Goal: Information Seeking & Learning: Learn about a topic

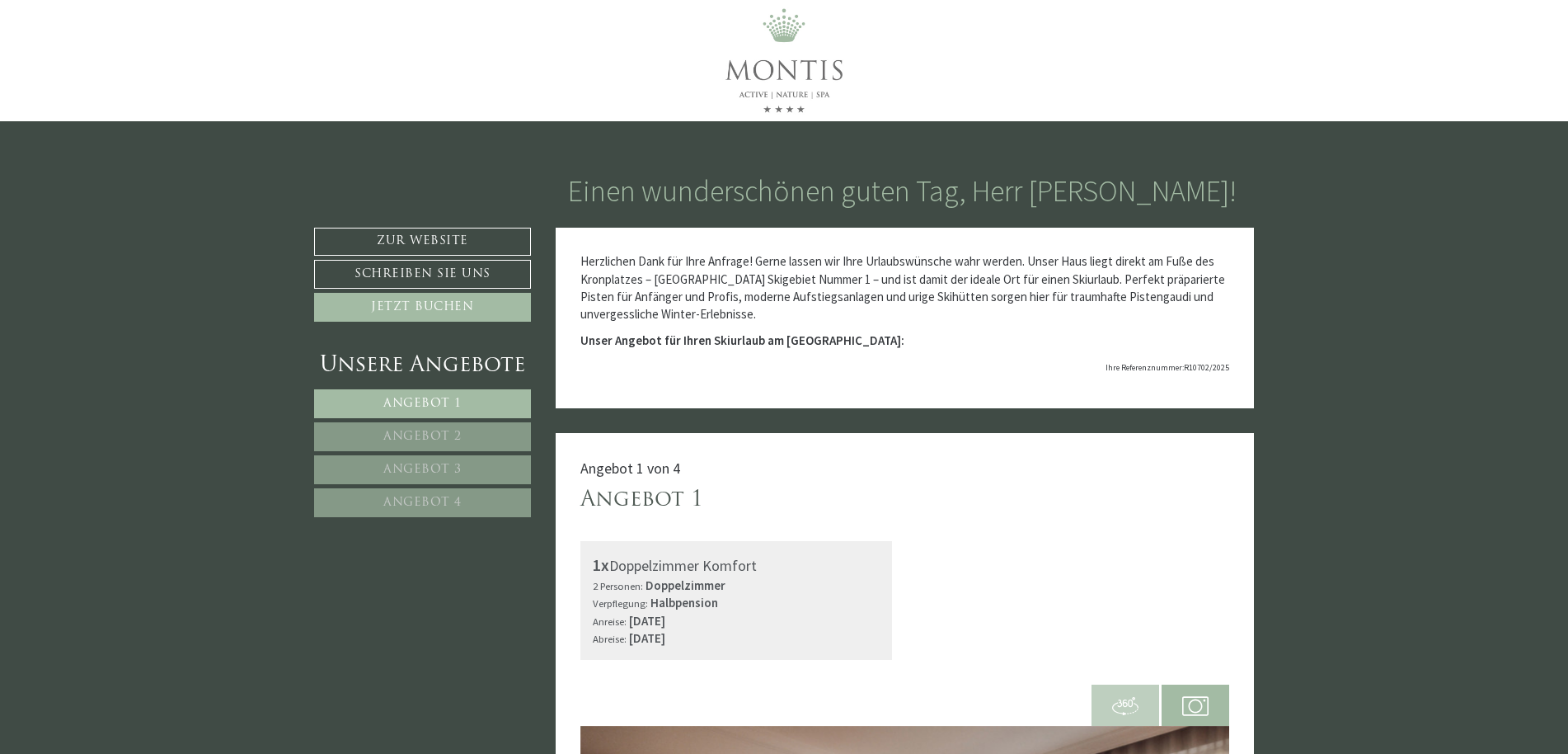
click at [447, 433] on span "Angebot 2" at bounding box center [423, 437] width 78 height 12
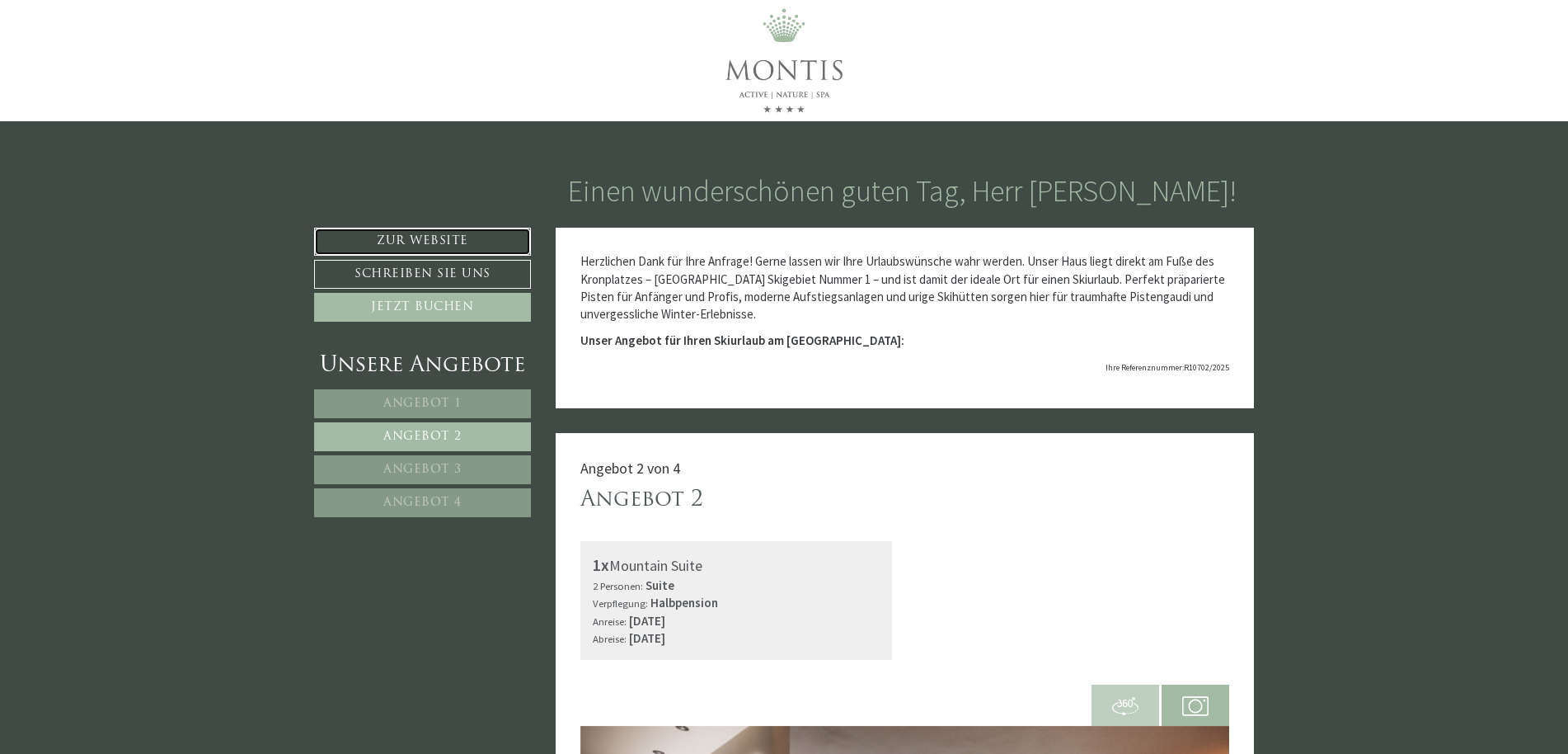
click at [426, 234] on link "Zur Website" at bounding box center [423, 242] width 217 height 28
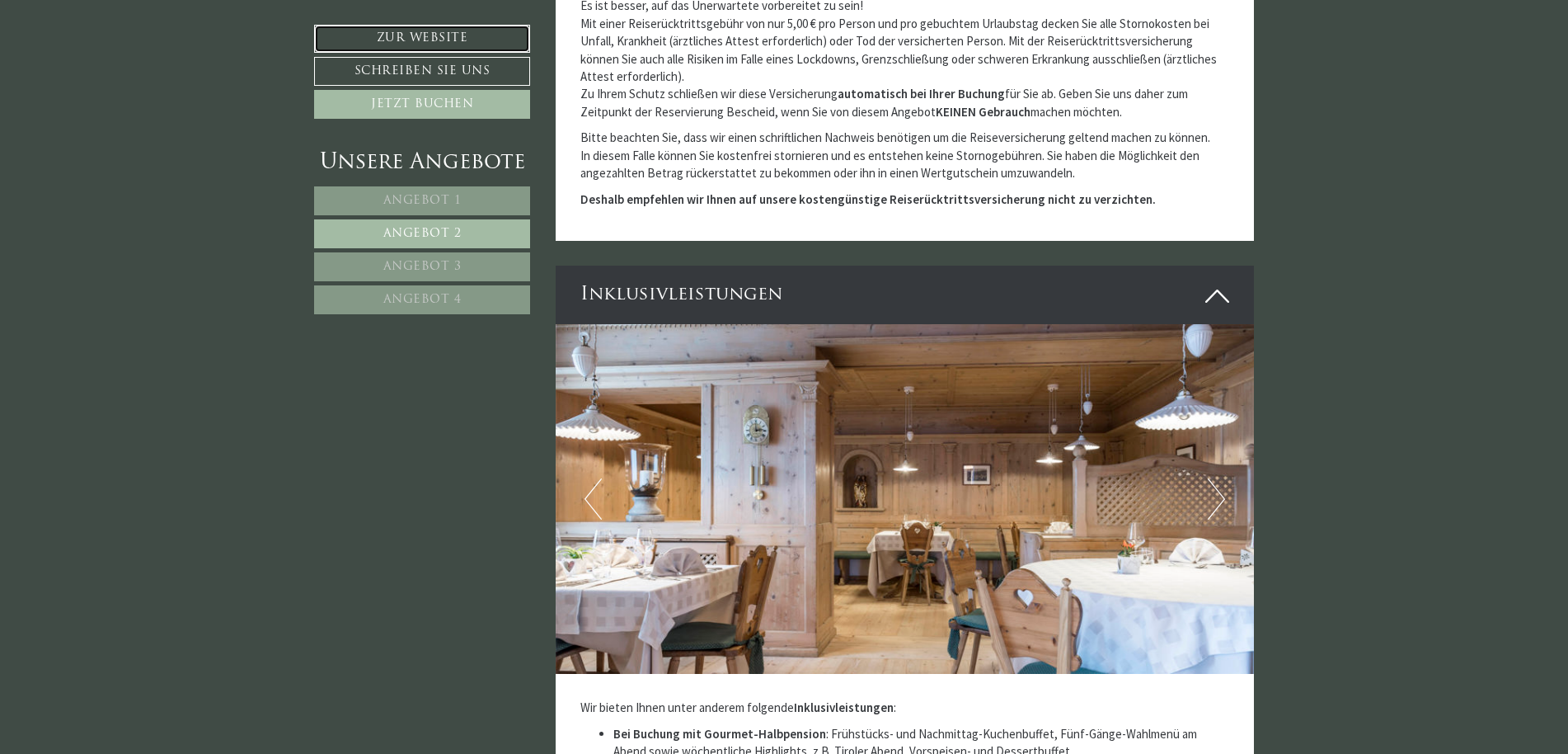
scroll to position [1815, 0]
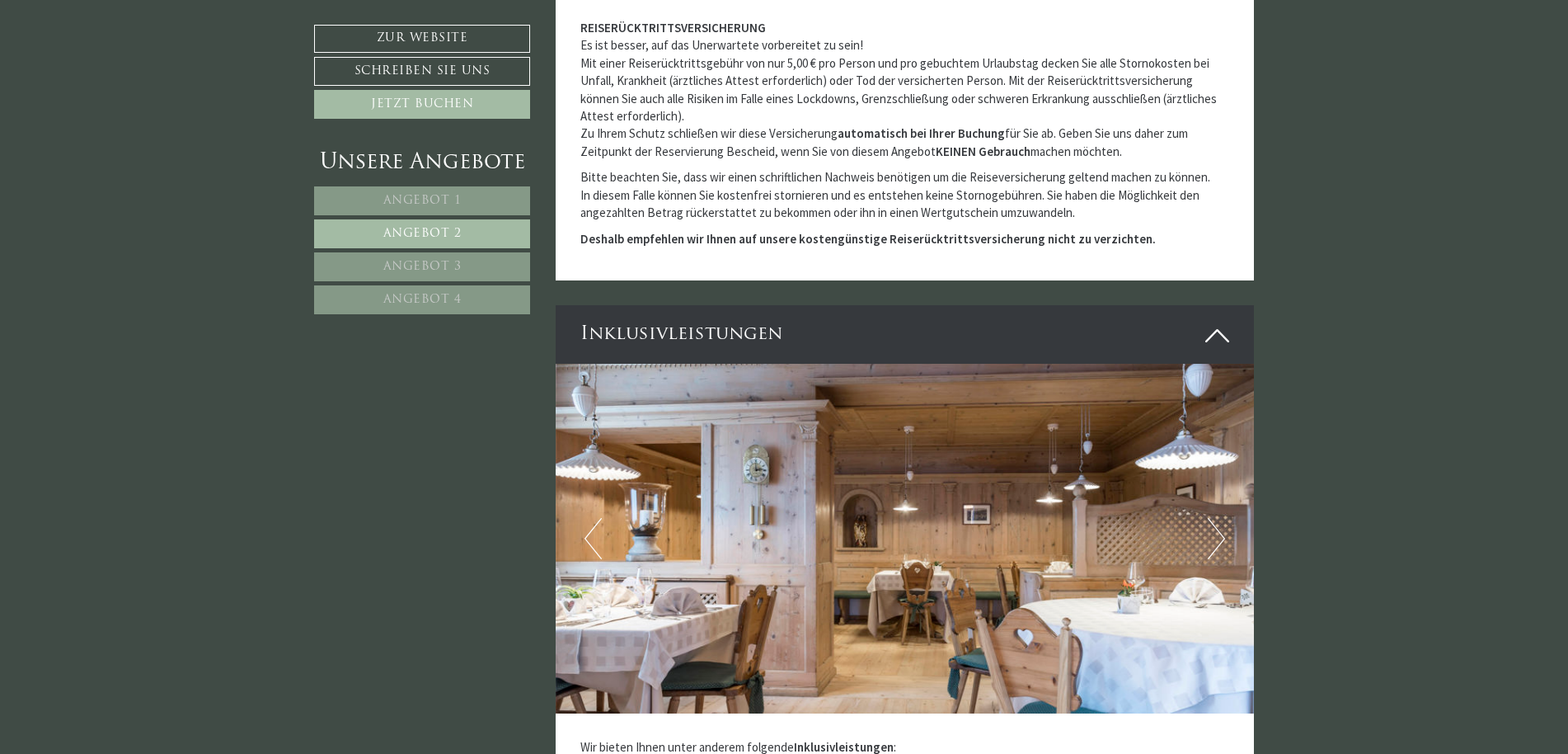
click at [451, 261] on span "Angebot 3" at bounding box center [423, 267] width 78 height 12
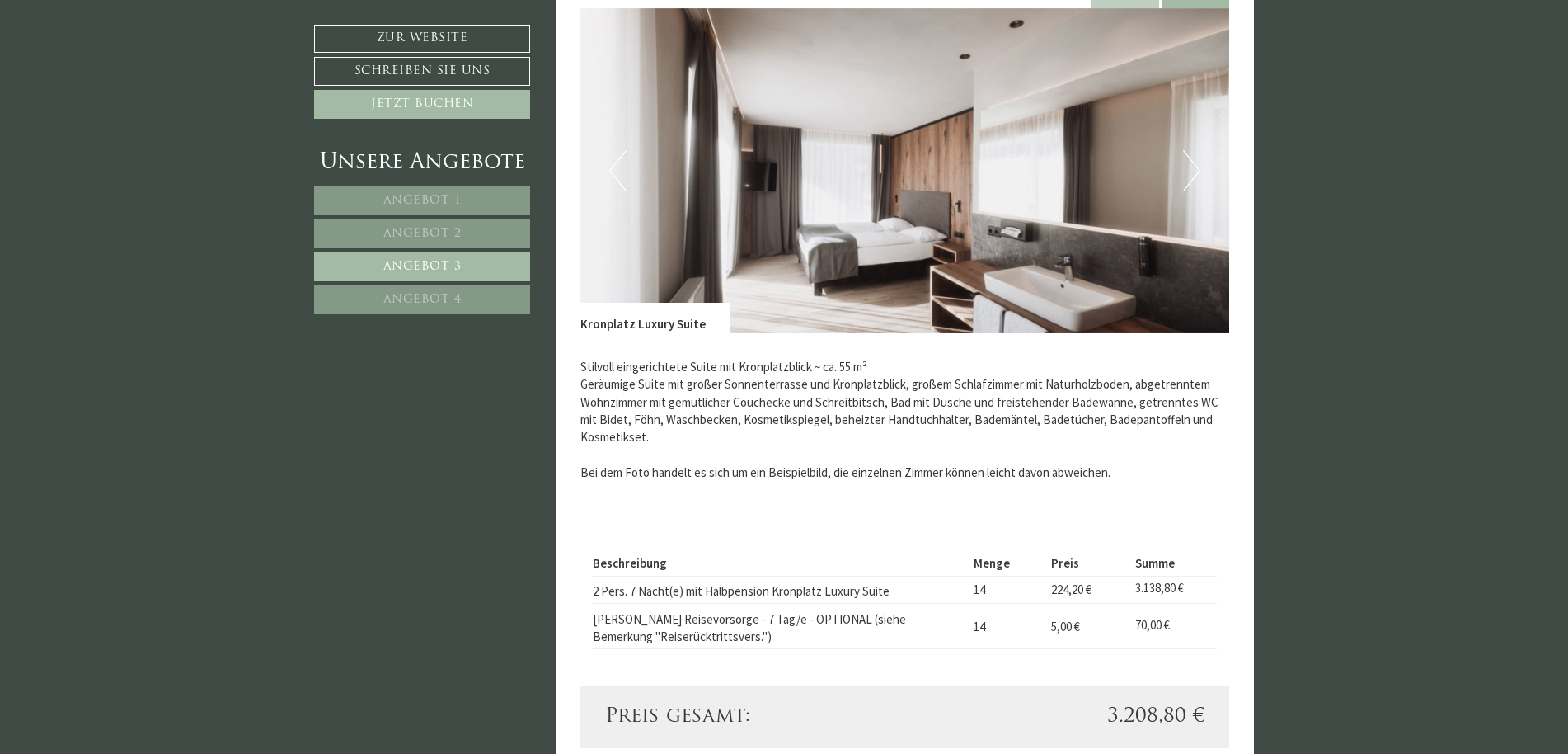
scroll to position [680, 0]
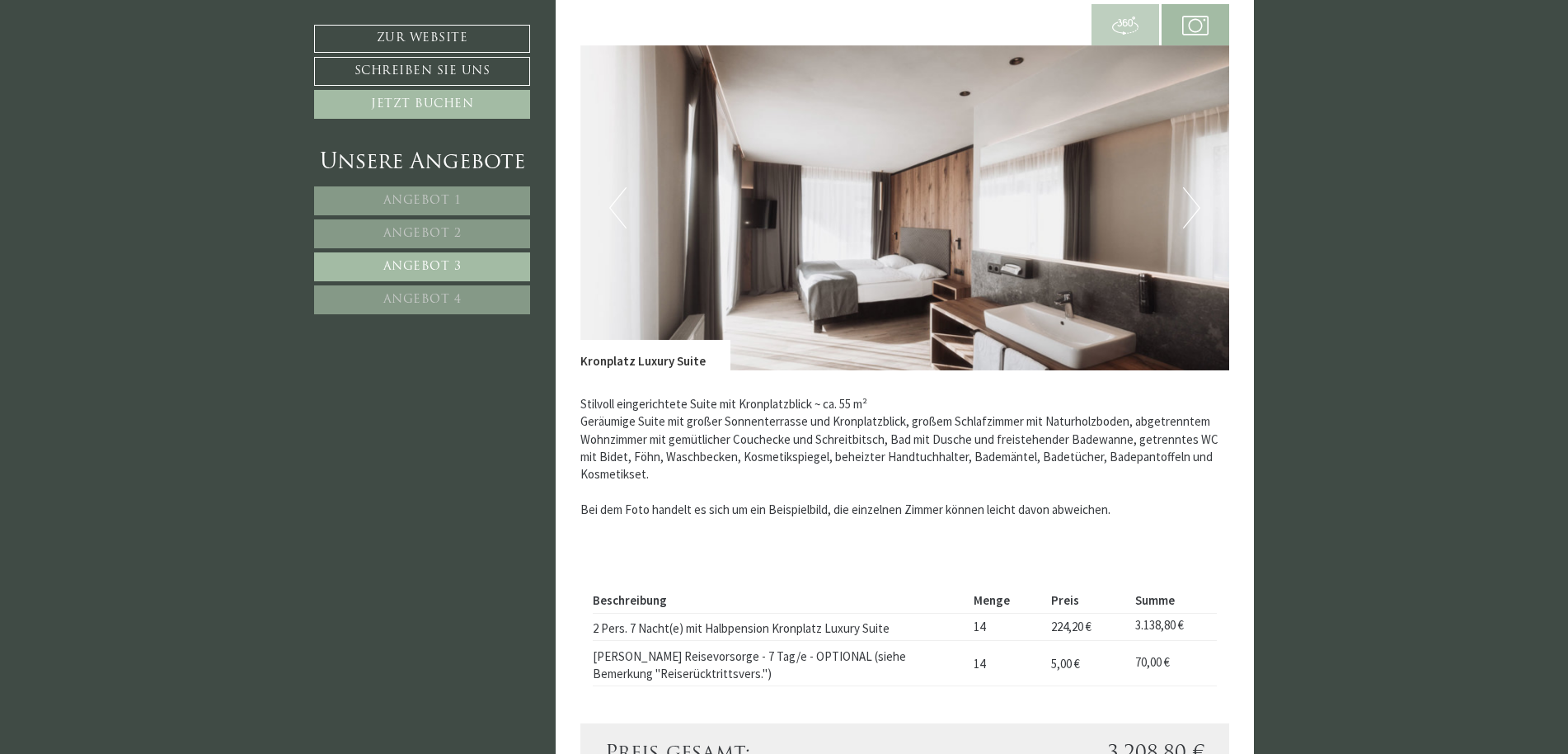
click at [1126, 18] on img at bounding box center [1126, 26] width 27 height 27
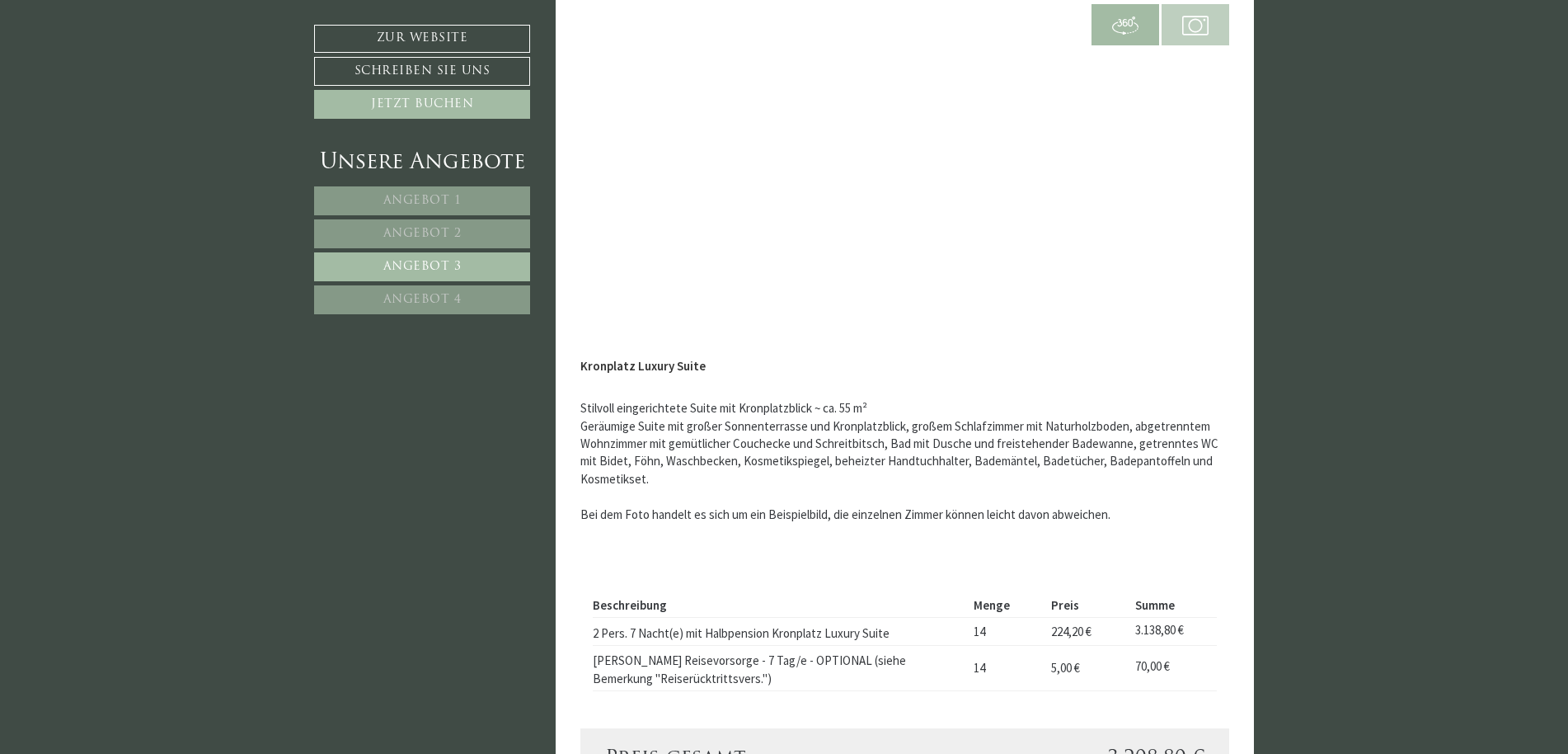
click at [1186, 21] on img at bounding box center [1196, 26] width 27 height 27
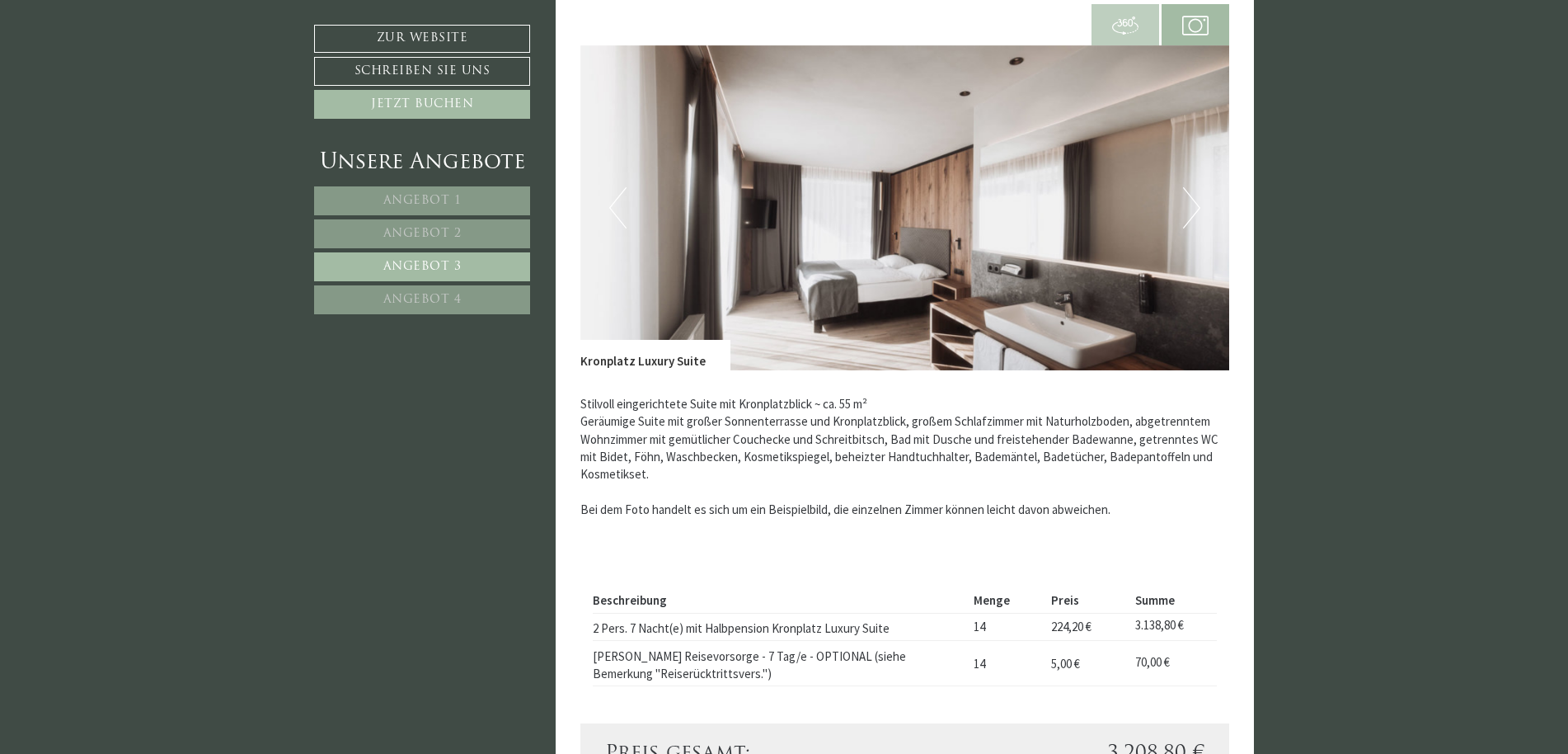
click at [1199, 205] on button "Next" at bounding box center [1192, 207] width 18 height 42
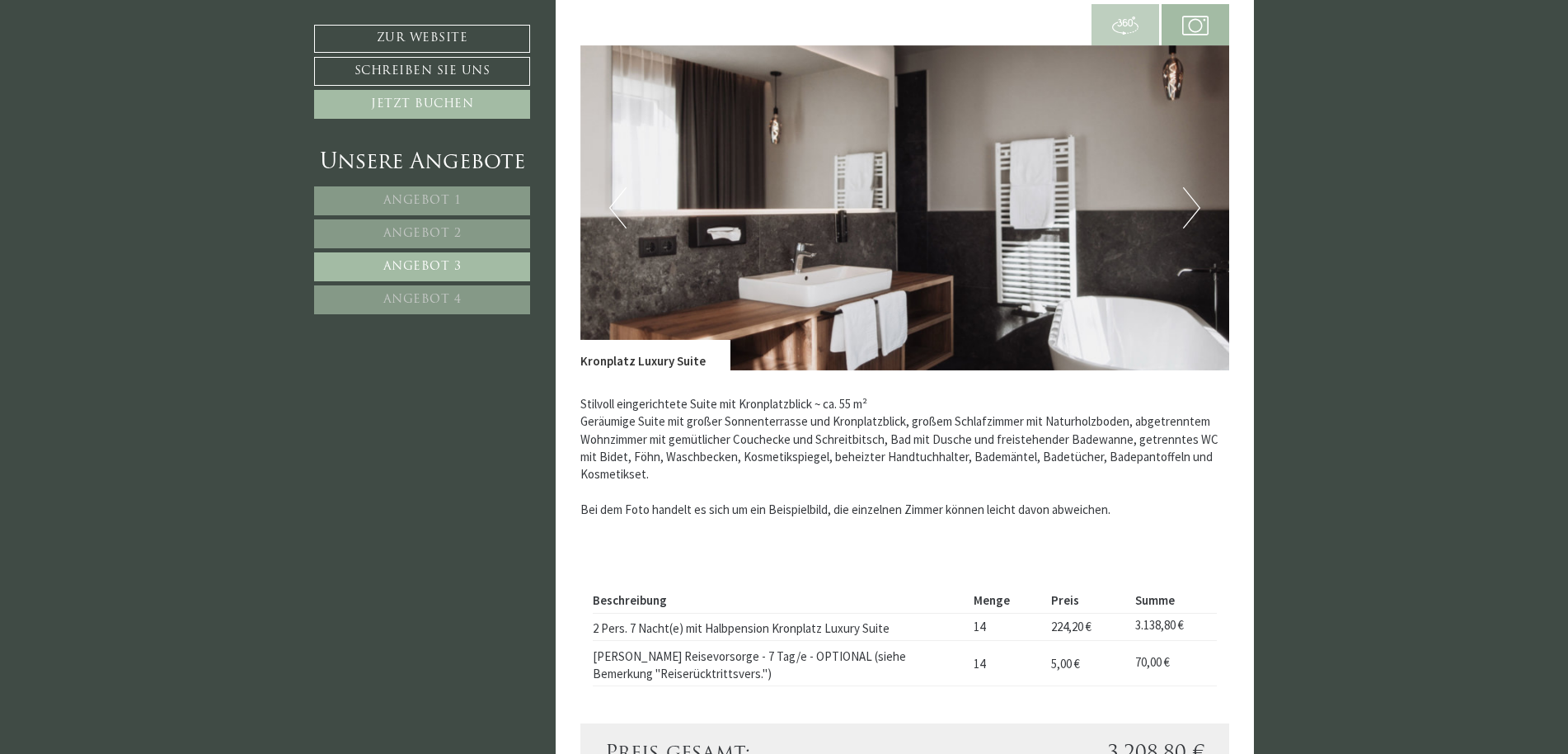
click at [1198, 205] on button "Next" at bounding box center [1192, 207] width 18 height 42
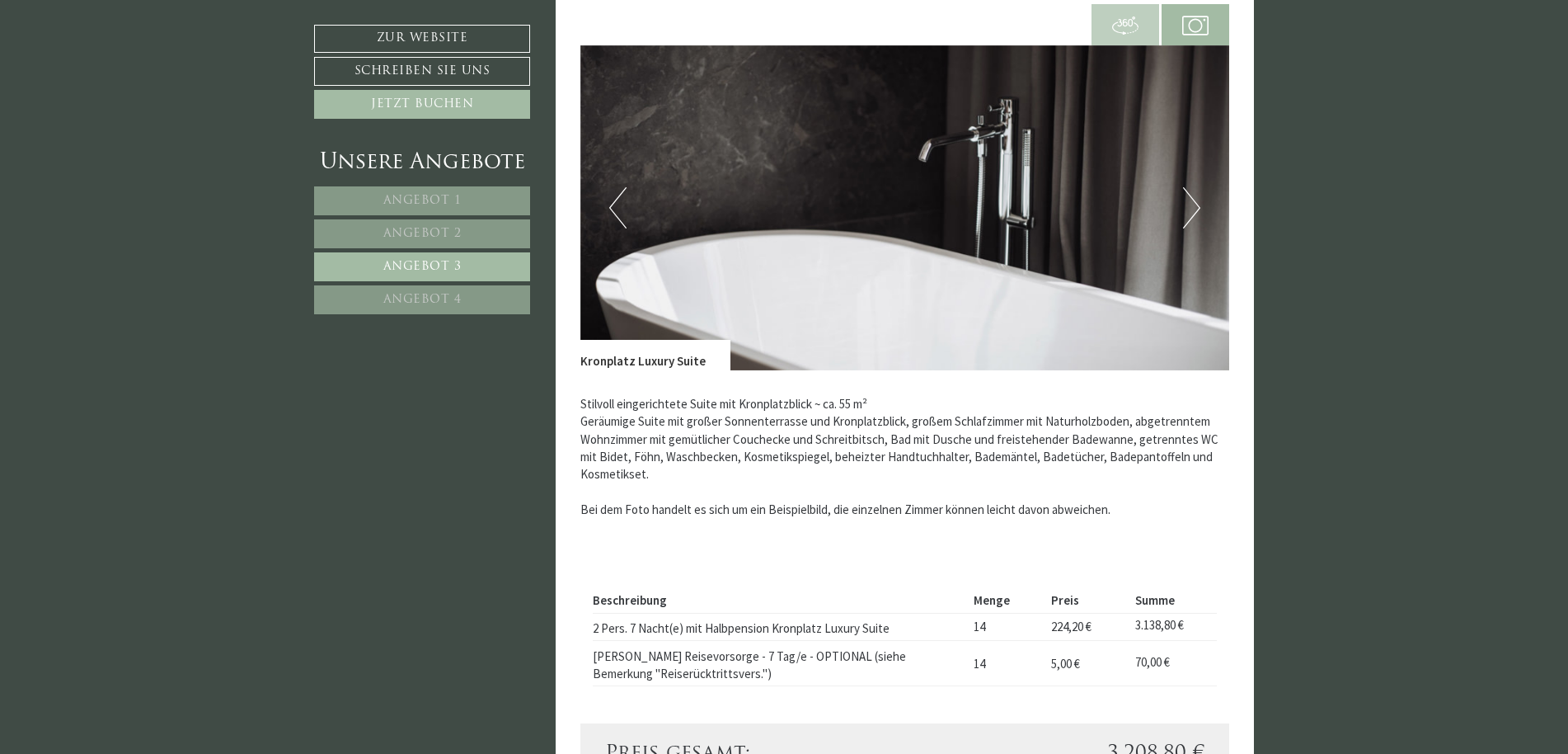
click at [1198, 205] on button "Next" at bounding box center [1192, 207] width 18 height 42
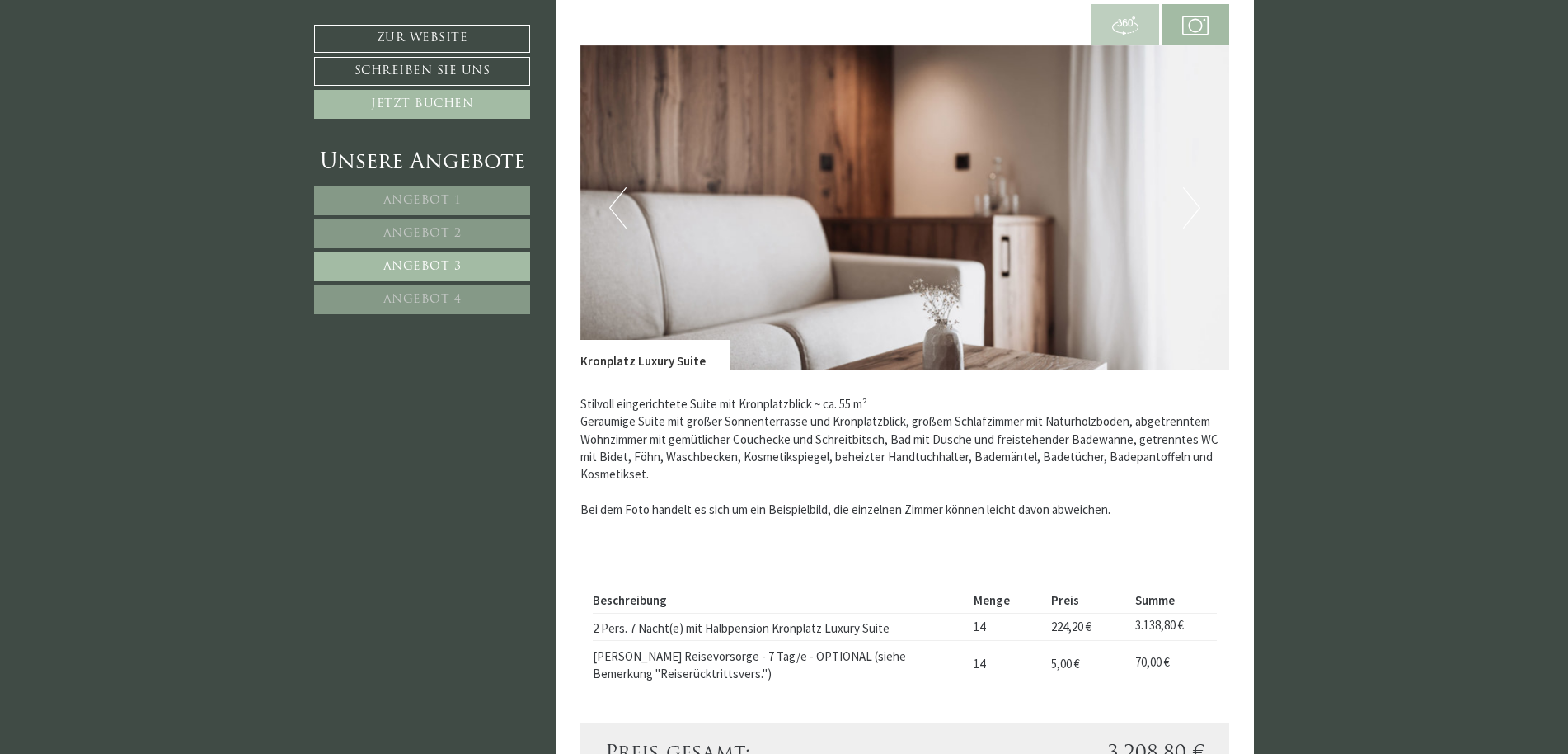
click at [1198, 205] on button "Next" at bounding box center [1192, 207] width 18 height 42
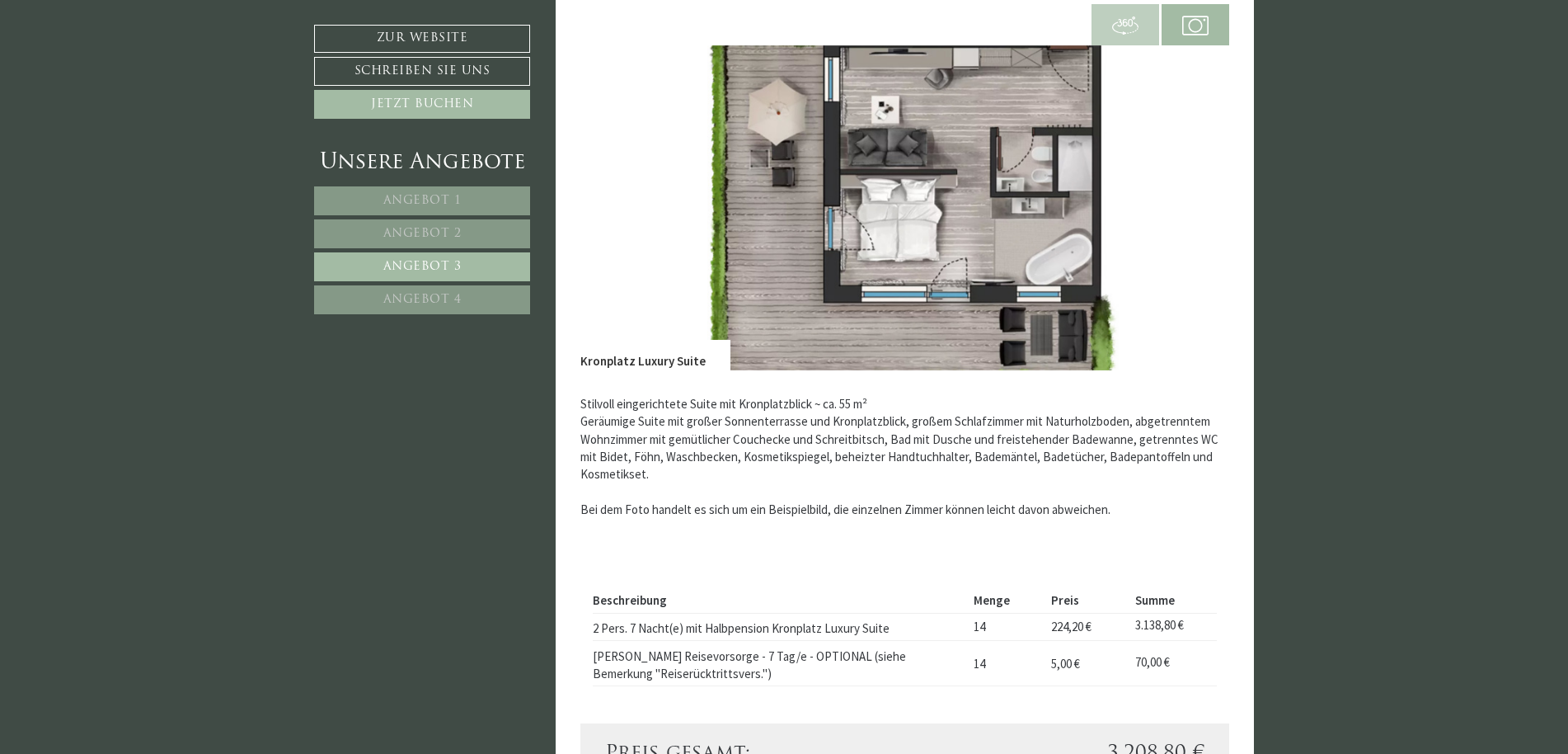
drag, startPoint x: 957, startPoint y: 183, endPoint x: 936, endPoint y: 234, distance: 55.2
click at [936, 234] on img at bounding box center [904, 207] width 649 height 325
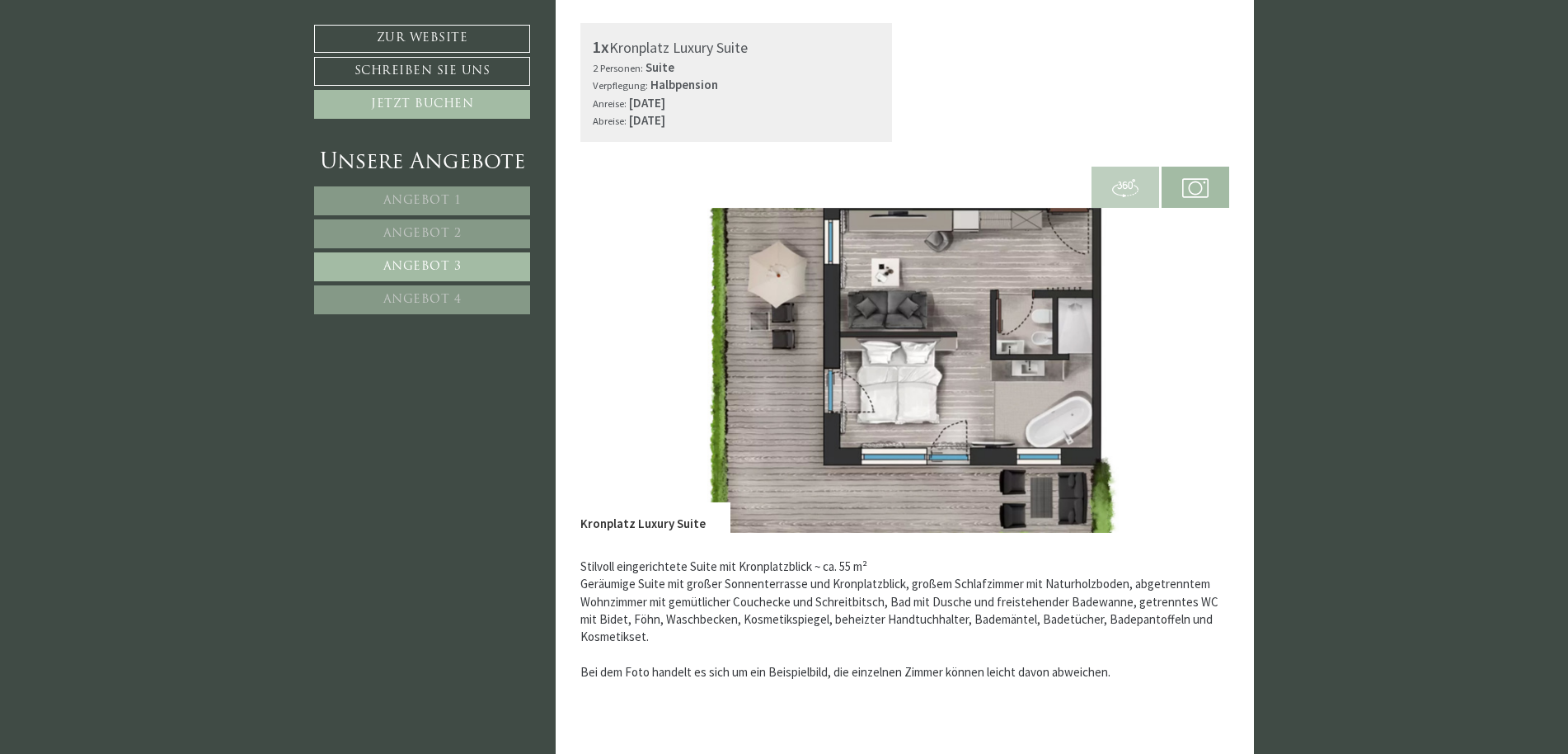
scroll to position [516, 0]
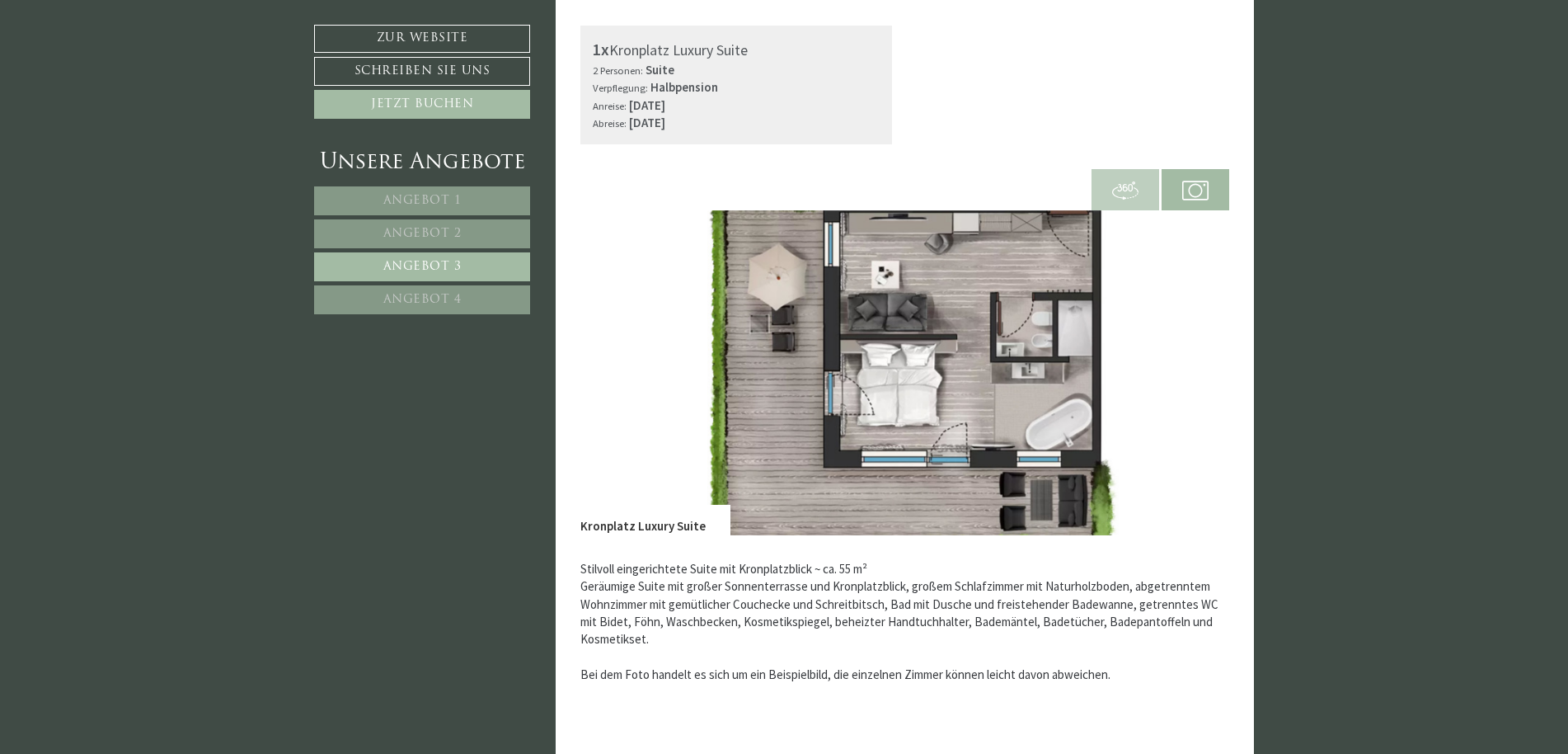
drag, startPoint x: 1031, startPoint y: 325, endPoint x: 1154, endPoint y: 278, distance: 131.7
click at [1154, 278] on img at bounding box center [904, 372] width 649 height 325
drag, startPoint x: 976, startPoint y: 290, endPoint x: 974, endPoint y: 333, distance: 43.0
click at [974, 333] on img at bounding box center [904, 372] width 649 height 325
